Goal: Transaction & Acquisition: Download file/media

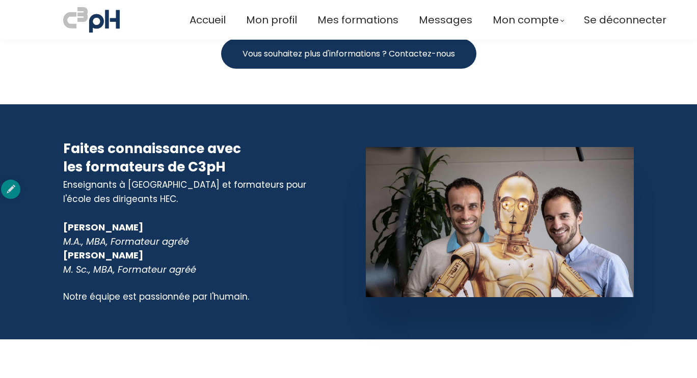
scroll to position [6469, 0]
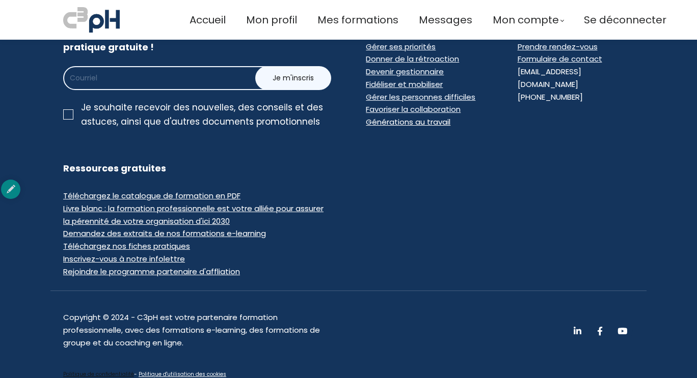
click at [232, 203] on span "Livre blanc : la formation professionnelle est votre alliée pour assurer la pér…" at bounding box center [193, 214] width 260 height 23
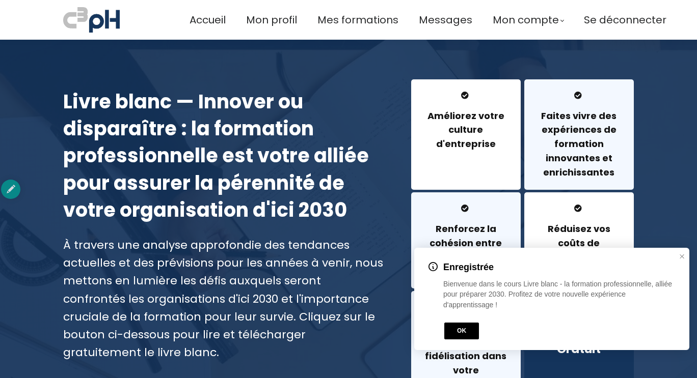
scroll to position [68, 0]
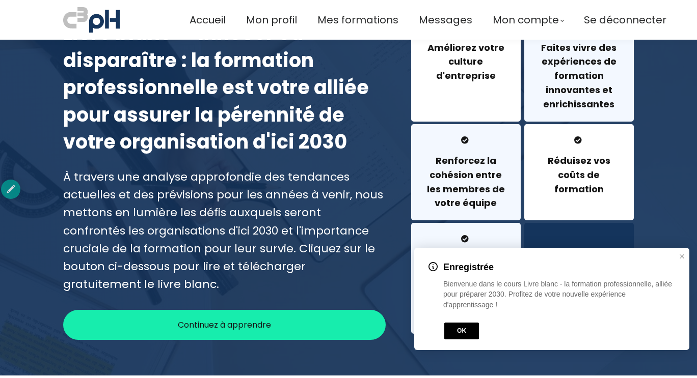
click at [452, 321] on div "Enregistrée Bienvenue dans le cours Livre blanc - la formation professionnelle,…" at bounding box center [551, 299] width 251 height 83
click at [456, 325] on button "OK" at bounding box center [461, 331] width 35 height 17
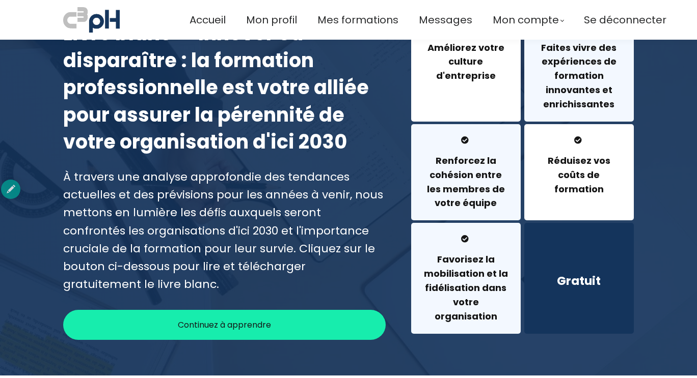
click at [351, 328] on div "Continuez à apprendre" at bounding box center [224, 325] width 322 height 30
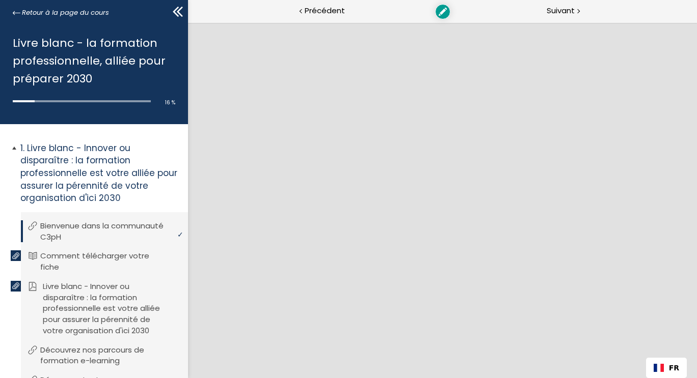
click at [98, 303] on p "Livre blanc - Innover ou disparaître : la formation professionnelle est votre a…" at bounding box center [112, 309] width 139 height 56
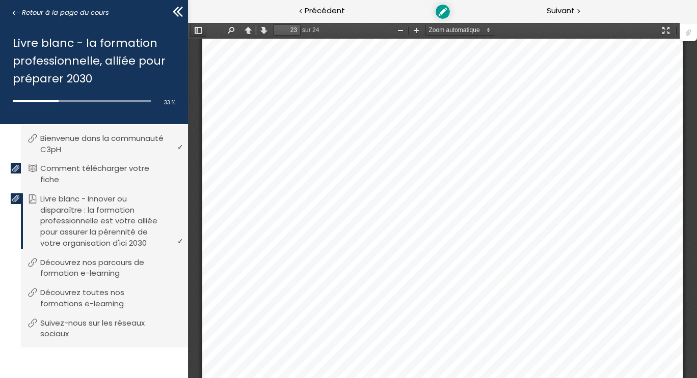
scroll to position [15222, 0]
drag, startPoint x: 205, startPoint y: 35, endPoint x: 267, endPoint y: 33, distance: 62.7
click at [198, 26] on button "Afficher/Masquer le panneau latéral" at bounding box center [198, 30] width 16 height 13
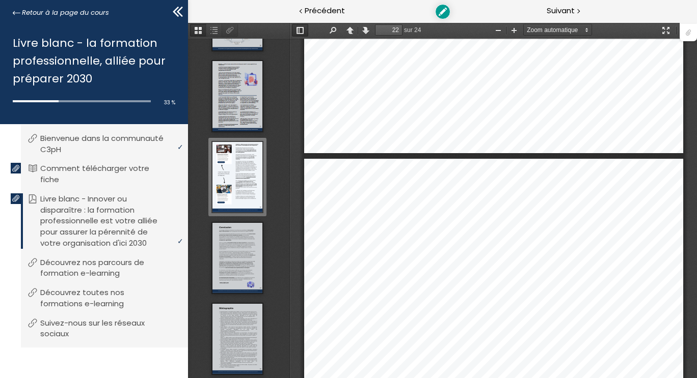
scroll to position [11308, 0]
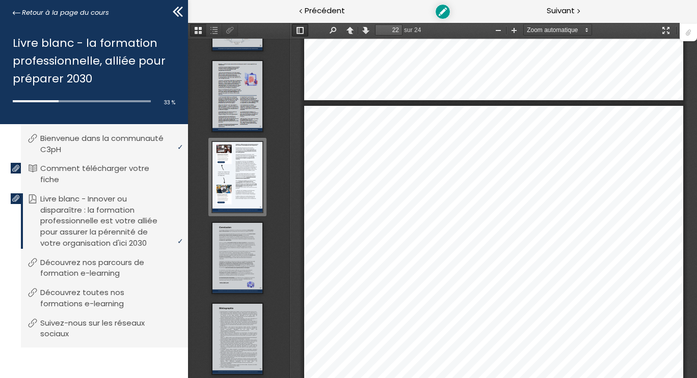
click at [198, 29] on button "Vignettes" at bounding box center [198, 30] width 16 height 13
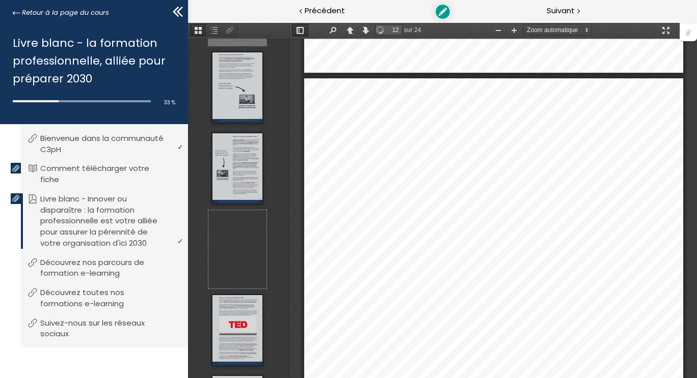
scroll to position [0, 0]
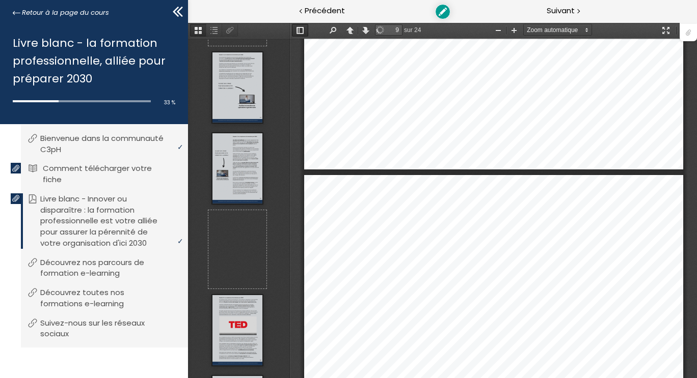
click at [89, 177] on p "Comment télécharger votre fiche" at bounding box center [112, 174] width 139 height 22
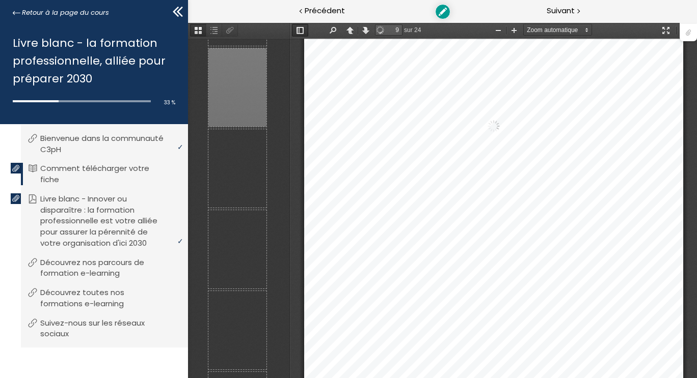
type input "8"
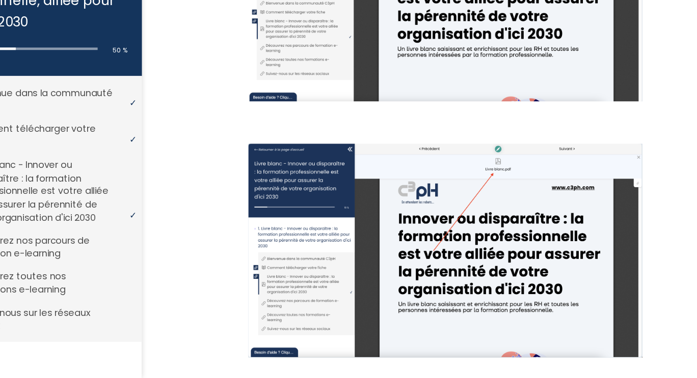
click at [165, 234] on p "Livre blanc - Innover ou disparaître : la formation professionnelle est votre a…" at bounding box center [112, 222] width 139 height 56
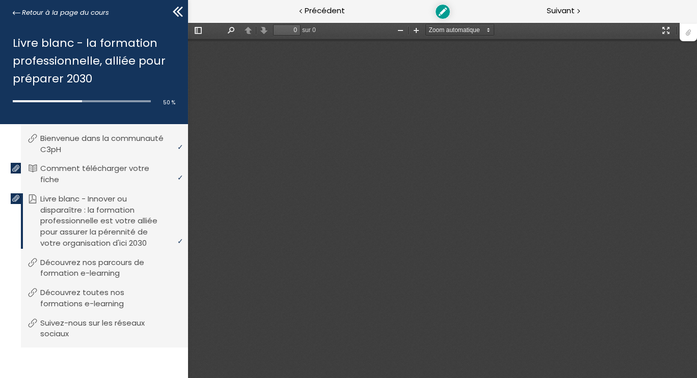
click at [692, 24] on div at bounding box center [687, 31] width 17 height 19
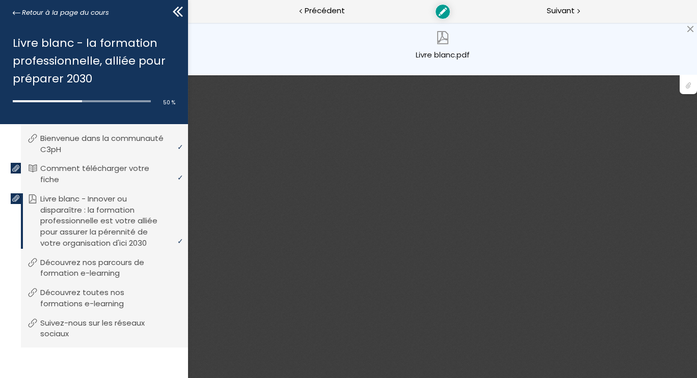
click at [438, 43] on img at bounding box center [442, 37] width 13 height 13
type input "8"
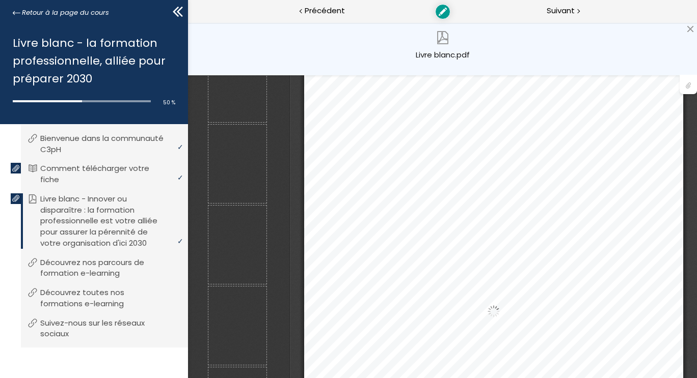
scroll to position [562, 0]
